Goal: Task Accomplishment & Management: Complete application form

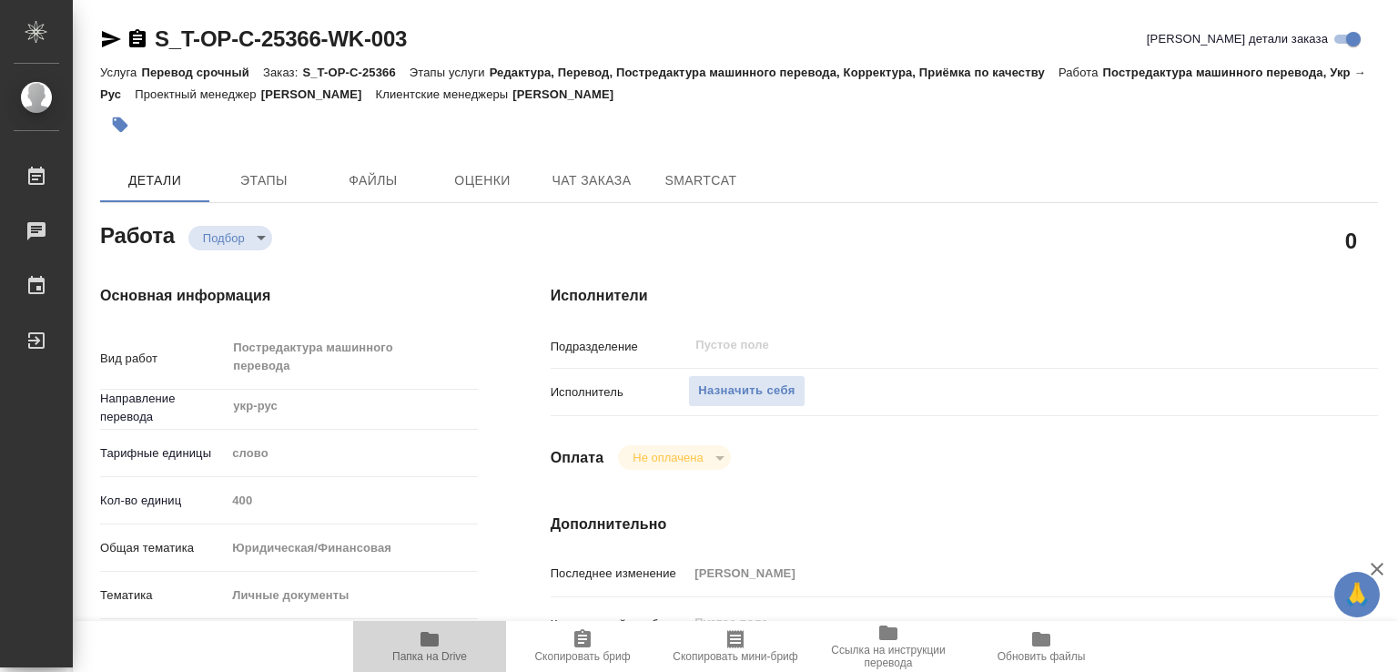
click at [414, 638] on span "Папка на Drive" at bounding box center [429, 645] width 131 height 35
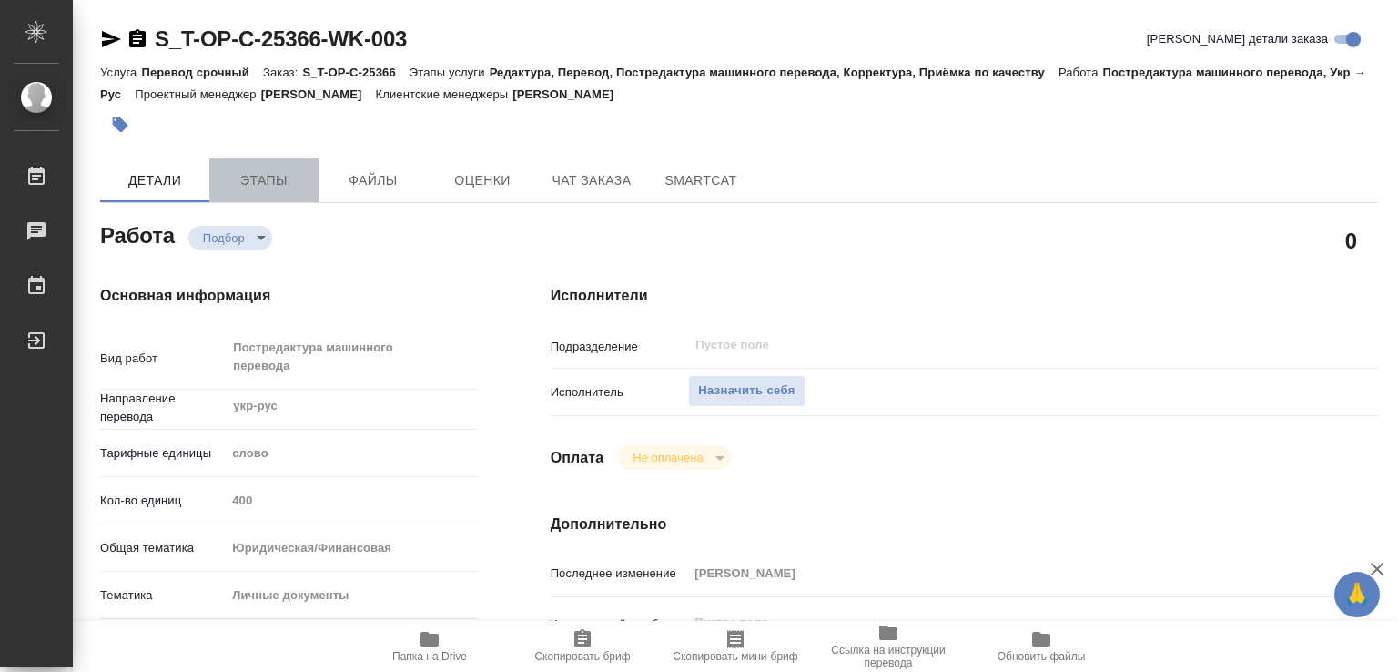
click at [260, 186] on span "Этапы" at bounding box center [263, 180] width 87 height 23
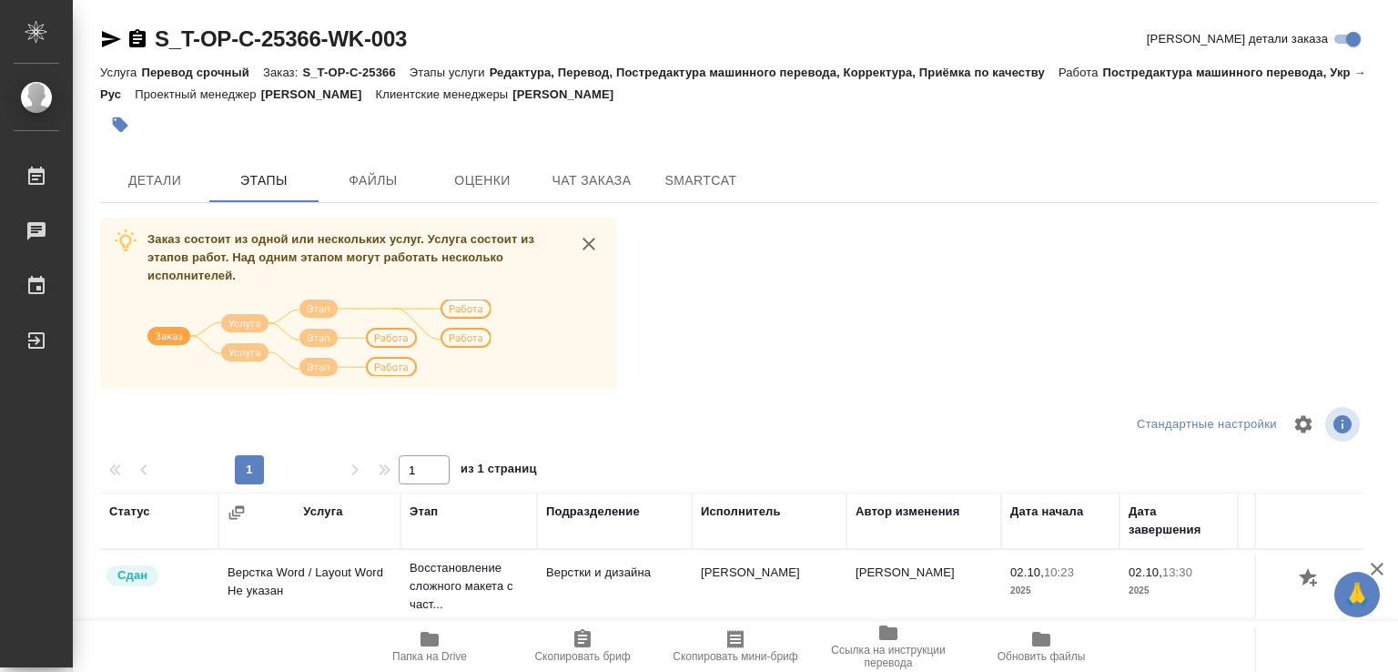
click at [786, 350] on div "Заказ состоит из одной или нескольких услуг. Услуга состоит из этапов работ. На…" at bounding box center [739, 560] width 1278 height 685
click at [164, 177] on span "Детали" at bounding box center [154, 180] width 87 height 23
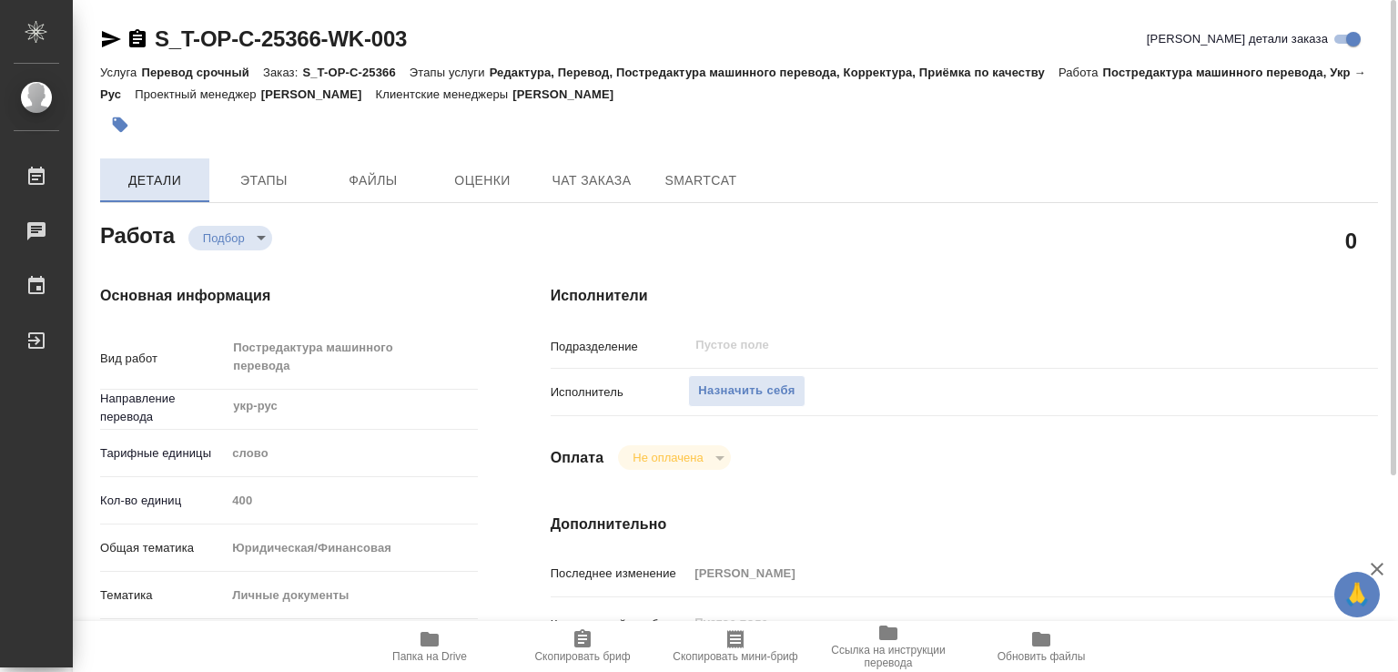
type textarea "x"
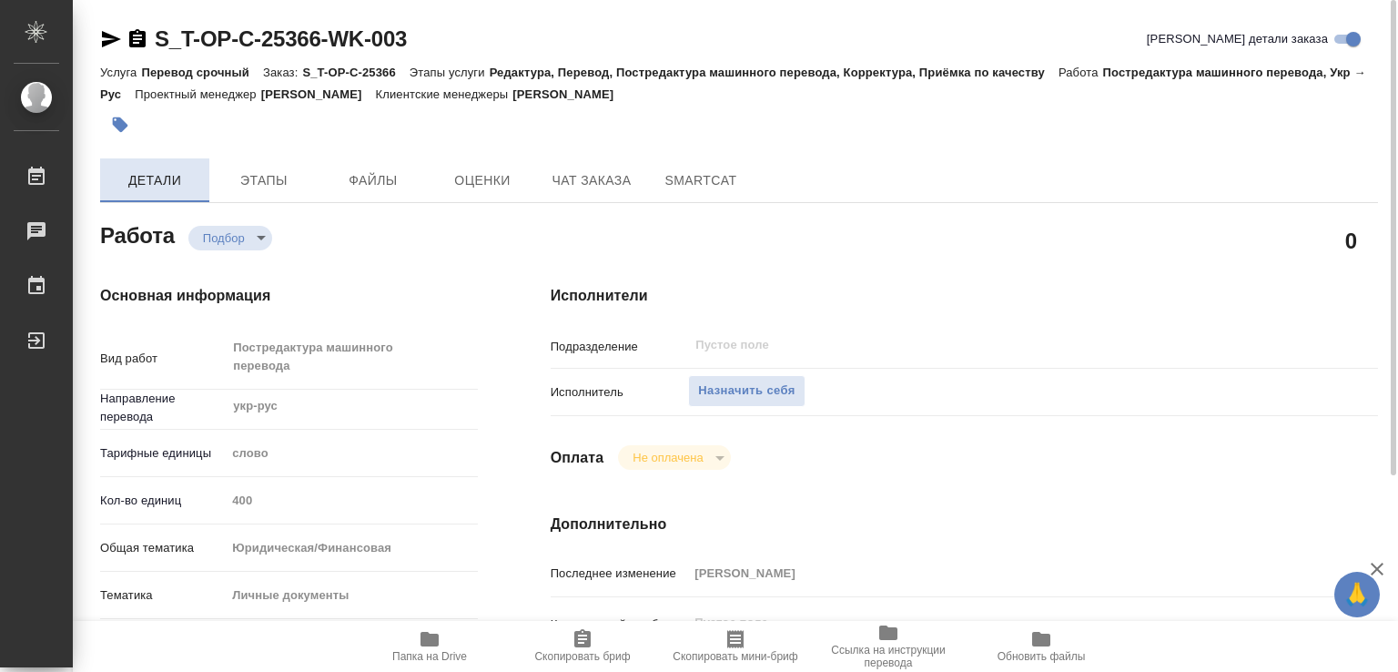
type textarea "x"
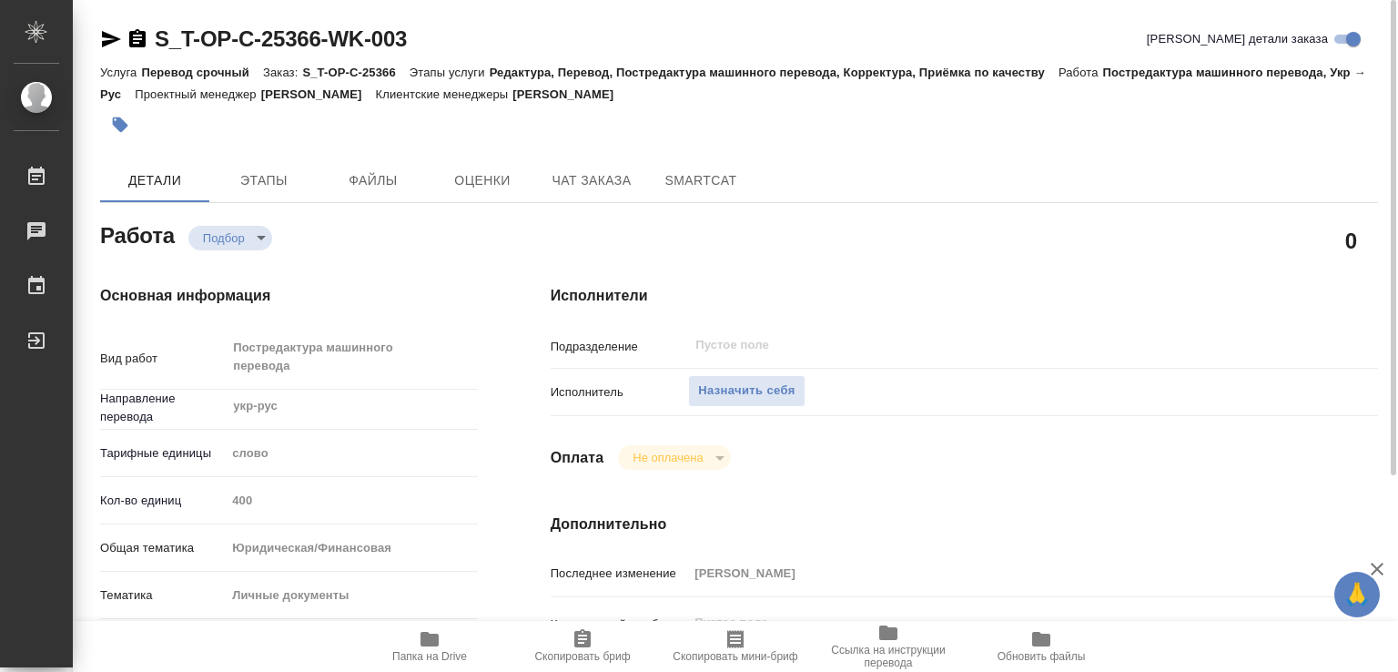
type textarea "x"
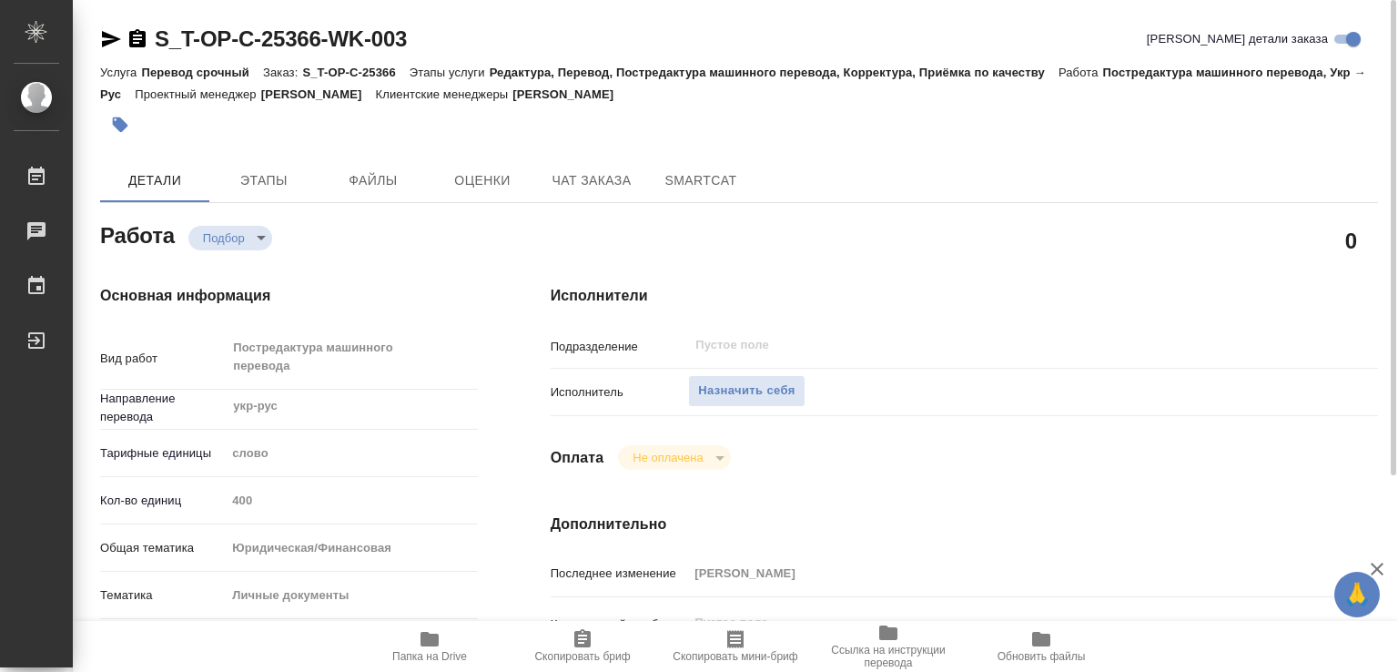
click at [765, 235] on div "0" at bounding box center [964, 241] width 827 height 46
click at [503, 249] on div "Основная информация Вид работ Постредактура машинного перевода x ​ Направление …" at bounding box center [289, 647] width 451 height 796
